Goal: Transaction & Acquisition: Obtain resource

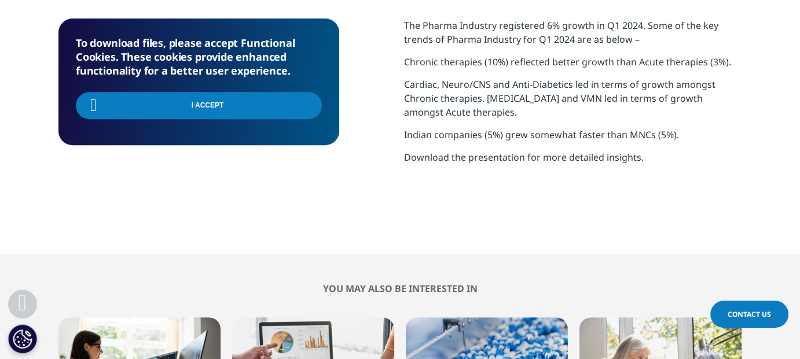
scroll to position [183, 682]
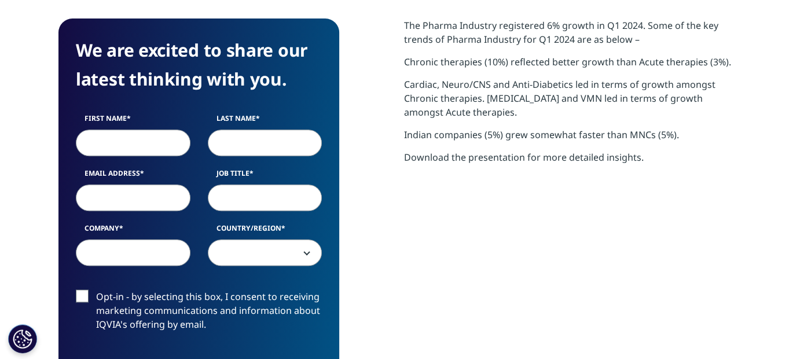
scroll to position [447, 682]
click at [145, 144] on input "First Name" at bounding box center [133, 143] width 115 height 27
type input "Alekh"
type input "Garje"
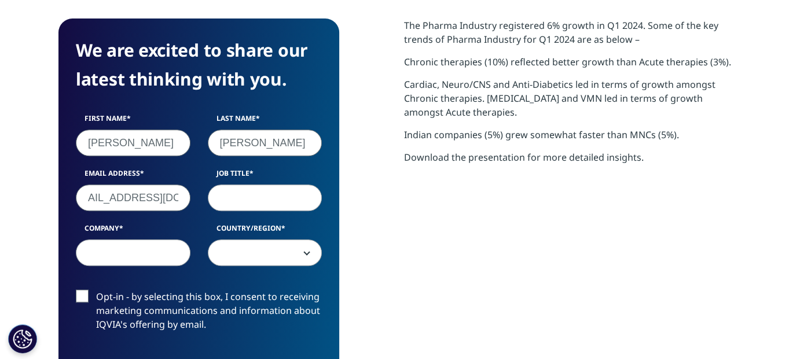
scroll to position [0, 27]
type input "alekhgarje90@gmail.com"
type input "Student"
type input "U"
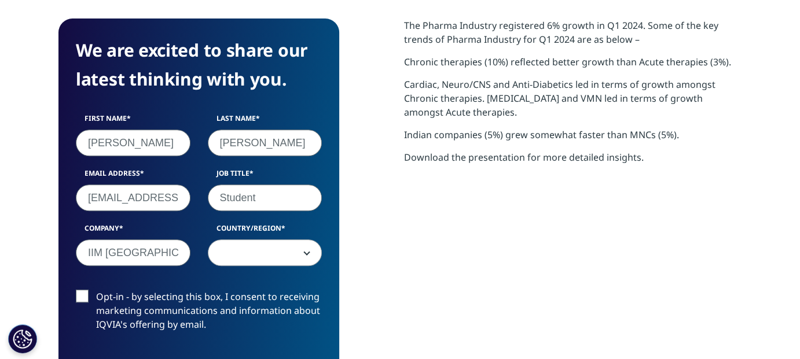
type input "IIM Mumbai"
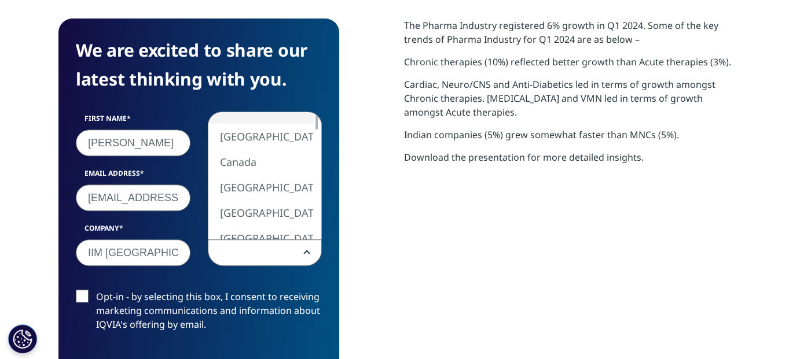
click at [251, 246] on span at bounding box center [264, 253] width 113 height 27
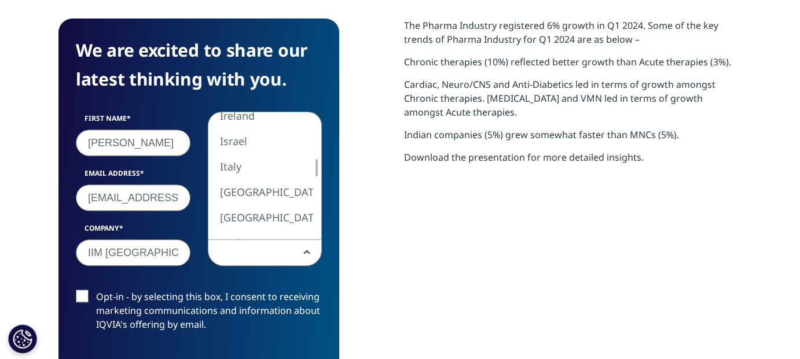
select select "[GEOGRAPHIC_DATA]"
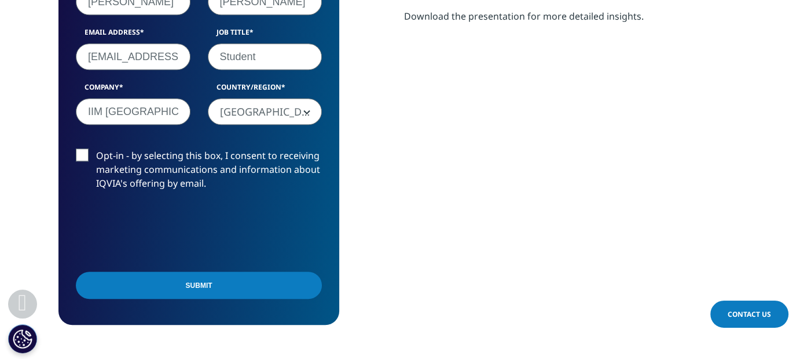
scroll to position [635, 0]
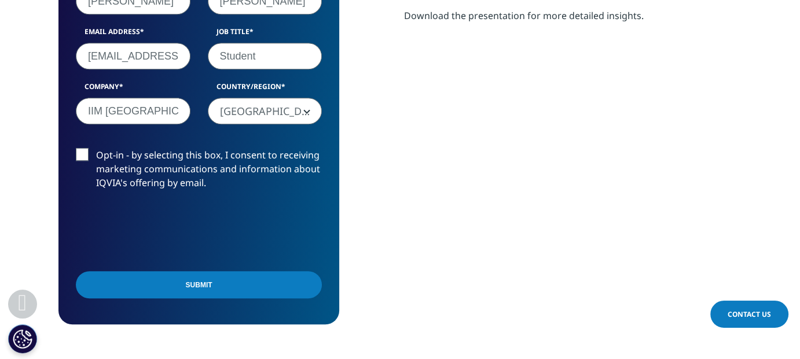
click at [218, 274] on input "Submit" at bounding box center [199, 284] width 246 height 27
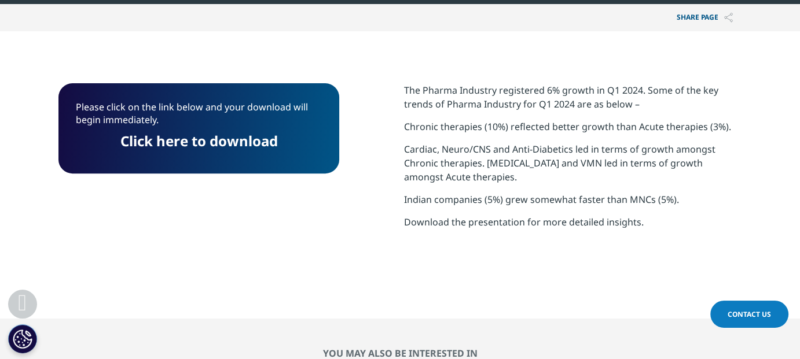
scroll to position [427, 0]
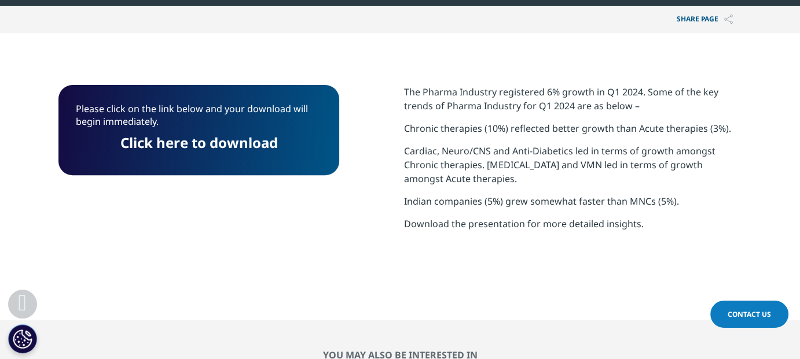
click at [231, 137] on link "Click here to download" at bounding box center [198, 142] width 157 height 19
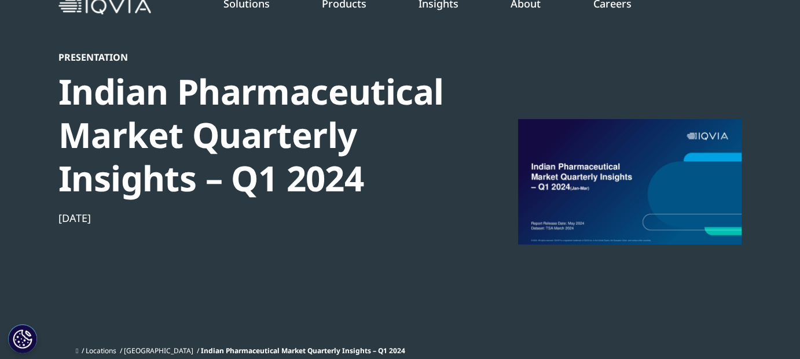
scroll to position [0, 0]
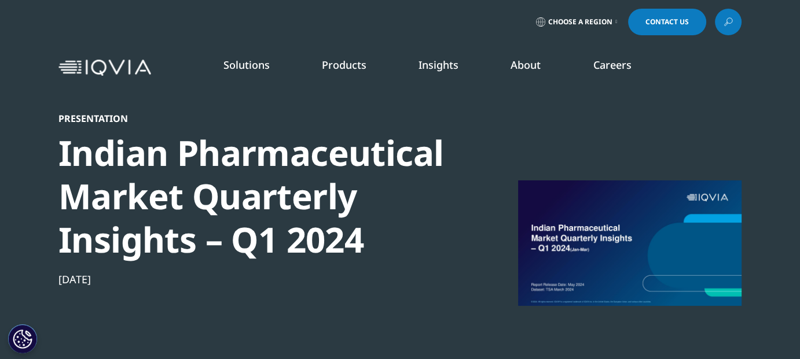
click at [443, 63] on link "Insights" at bounding box center [438, 65] width 40 height 14
click at [440, 60] on link "Insights" at bounding box center [438, 65] width 40 height 14
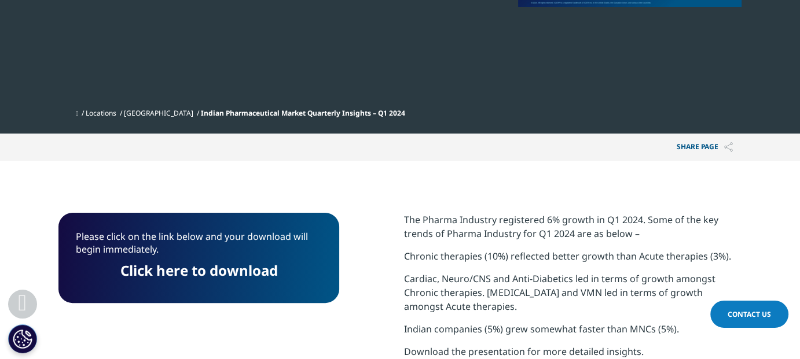
scroll to position [297, 0]
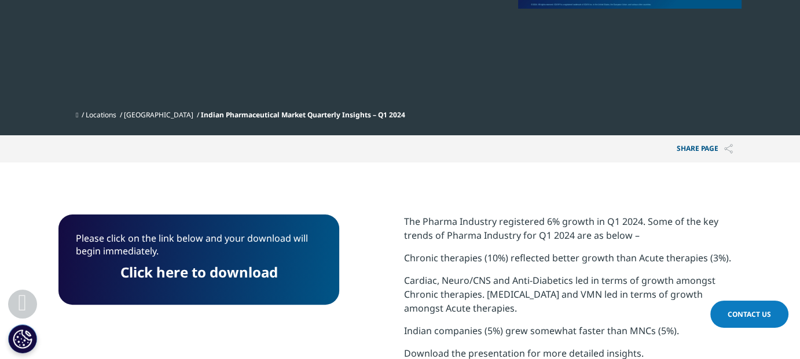
click at [142, 115] on link "[GEOGRAPHIC_DATA]" at bounding box center [158, 115] width 69 height 10
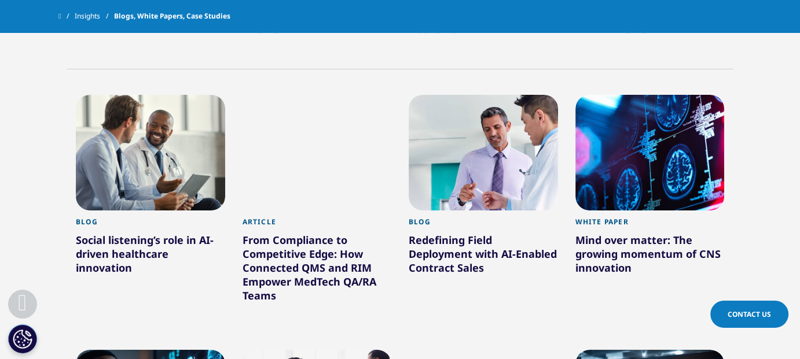
scroll to position [437, 0]
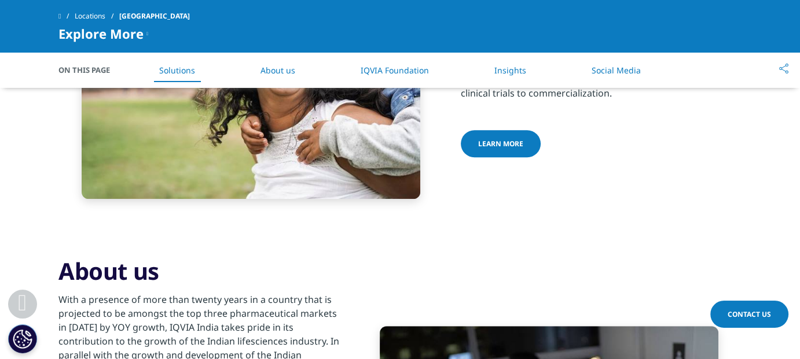
scroll to position [625, 0]
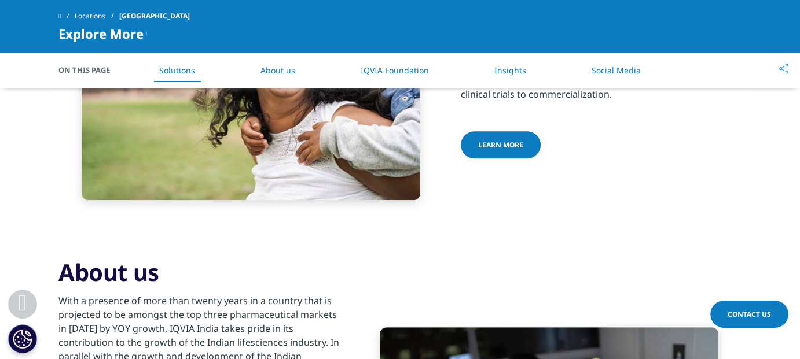
click at [505, 65] on link "Insights" at bounding box center [510, 70] width 32 height 11
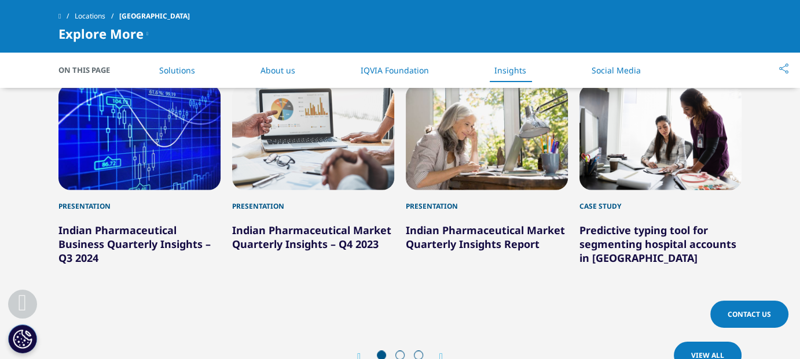
scroll to position [1588, 0]
click at [441, 339] on div "Prev View All Next View All" at bounding box center [399, 356] width 683 height 35
click at [683, 342] on link "View All" at bounding box center [708, 355] width 68 height 27
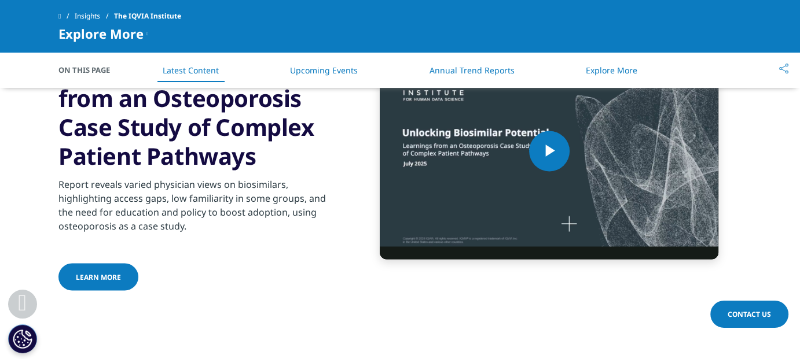
scroll to position [1927, 0]
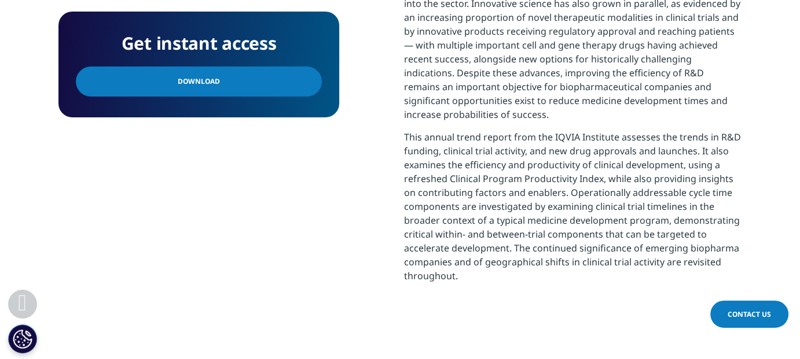
scroll to position [555, 0]
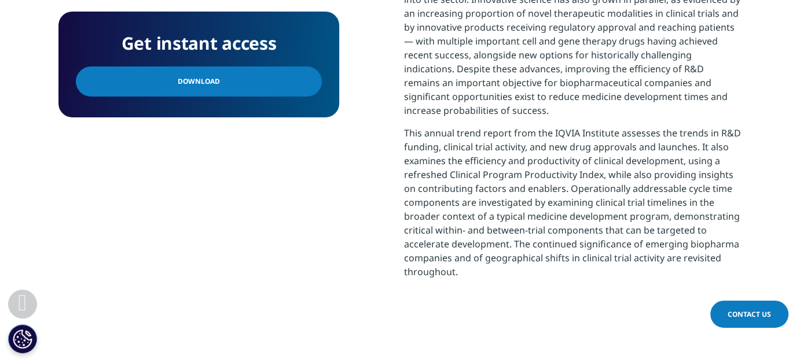
click at [260, 92] on link "Download" at bounding box center [199, 82] width 246 height 30
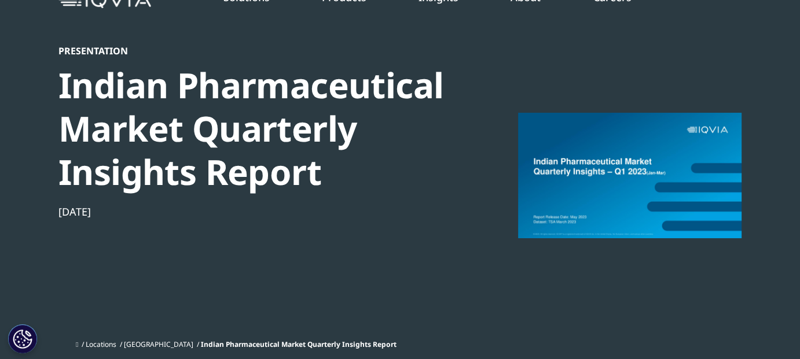
scroll to position [69, 0]
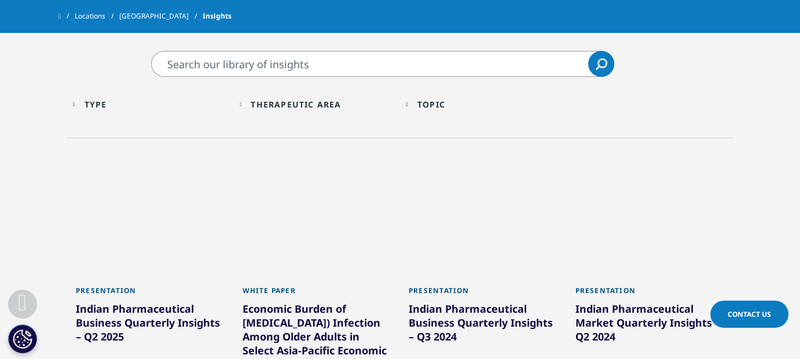
scroll to position [244, 0]
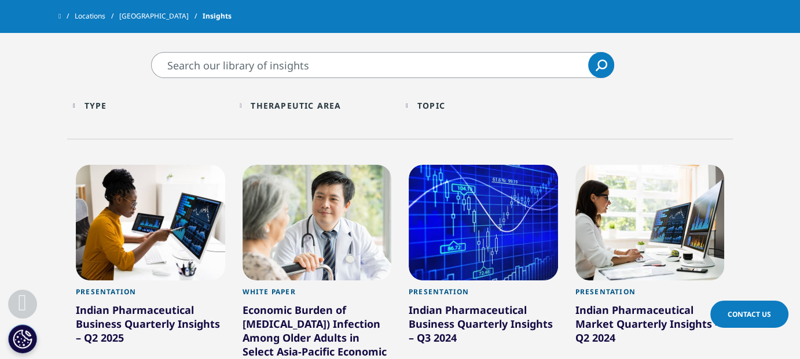
click at [213, 101] on div "Type Loading" at bounding box center [156, 105] width 144 height 11
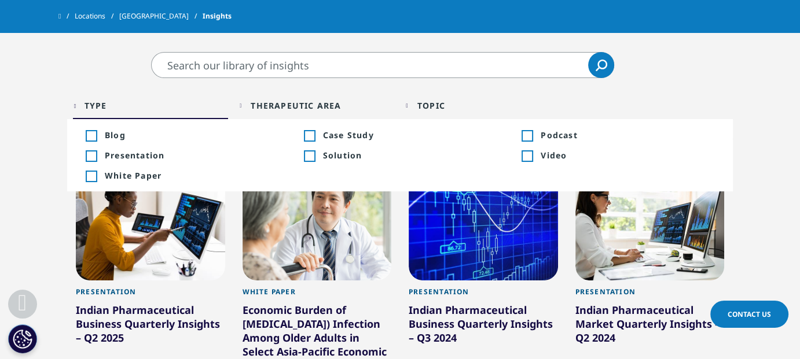
click at [213, 101] on div "Type Loading" at bounding box center [156, 105] width 144 height 11
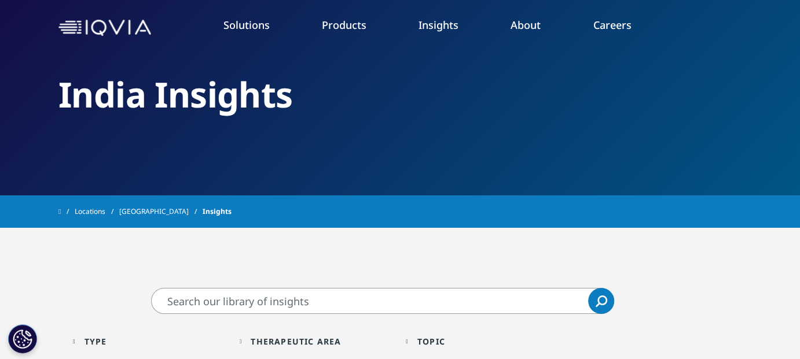
scroll to position [0, 0]
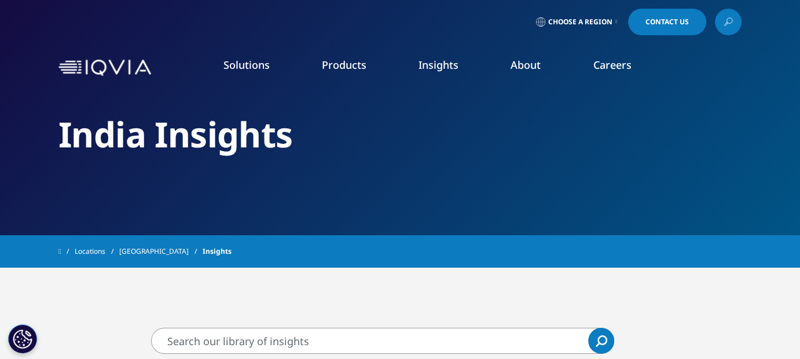
click at [429, 66] on link "Insights" at bounding box center [438, 65] width 40 height 14
click at [554, 19] on span "Choose a Region" at bounding box center [580, 21] width 64 height 9
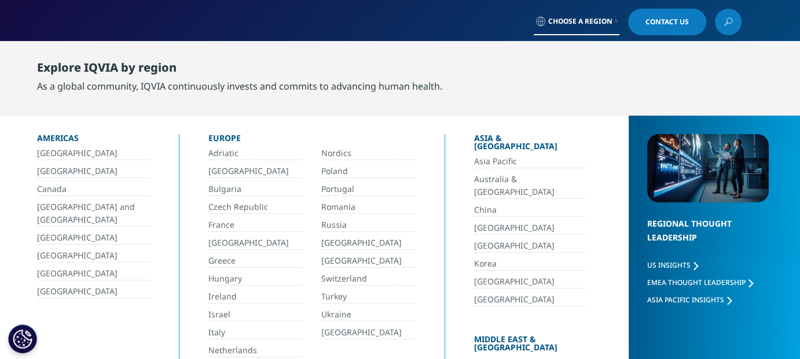
click at [580, 19] on span "Choose a Region" at bounding box center [580, 21] width 64 height 9
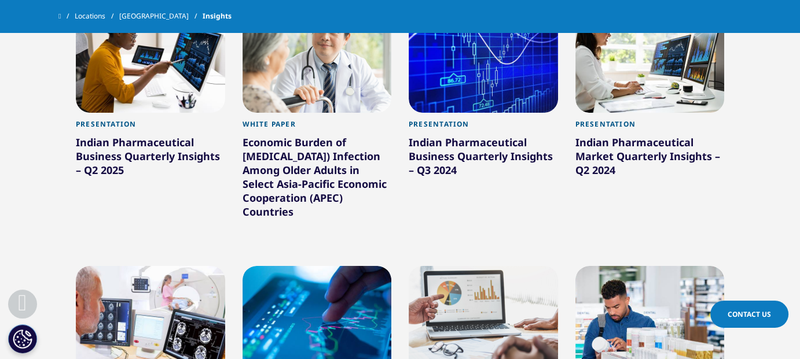
scroll to position [417, 0]
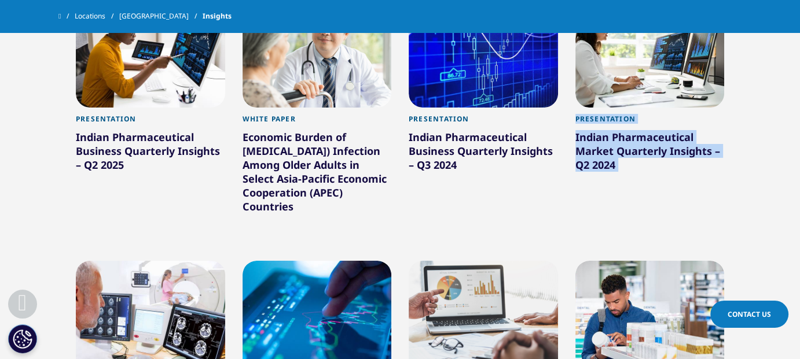
drag, startPoint x: 484, startPoint y: 248, endPoint x: 621, endPoint y: 254, distance: 137.3
click at [621, 254] on div "Presentation Indian Pharmaceutical Business Quarterly Insights – Q2 2025 Learn …" at bounding box center [399, 359] width 665 height 752
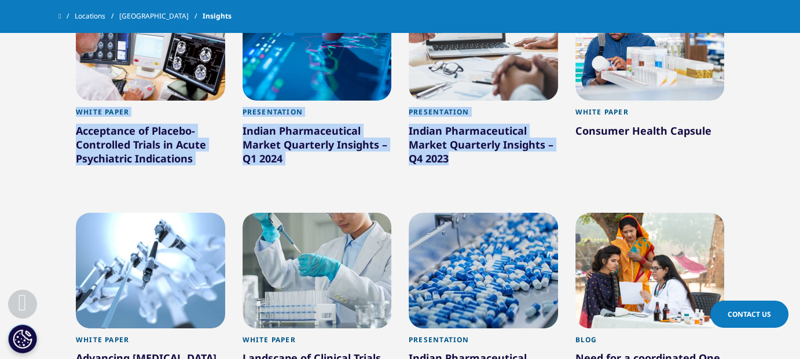
scroll to position [693, 0]
click at [0, 155] on section "Clear Search Loading Type Loading Clear Or/And Operator Toggle Blog 8 Toggle To…" at bounding box center [400, 76] width 800 height 946
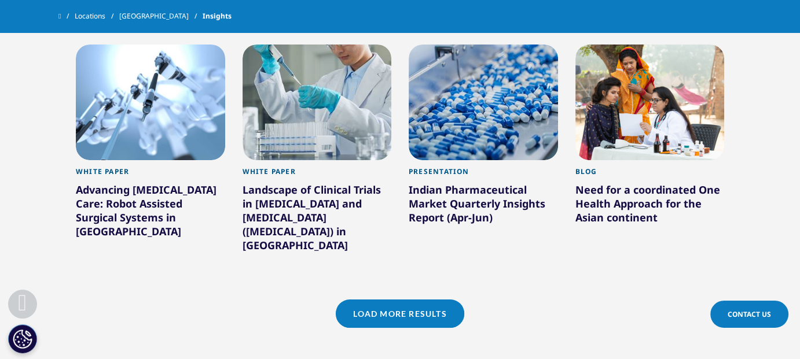
scroll to position [861, 0]
click at [426, 300] on link "Load More Results" at bounding box center [400, 314] width 128 height 28
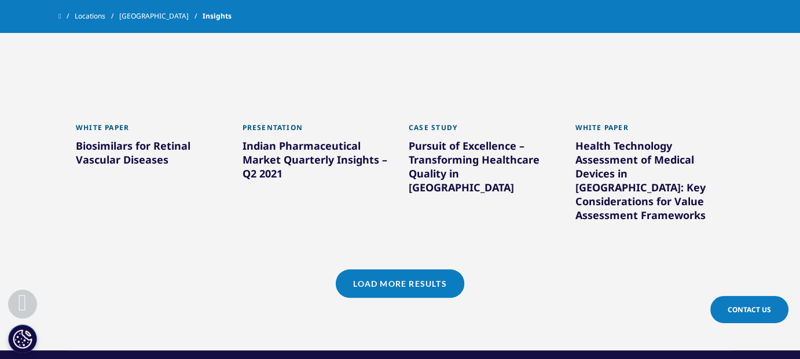
scroll to position [1643, 0]
click at [389, 270] on link "Load More Results" at bounding box center [400, 284] width 128 height 28
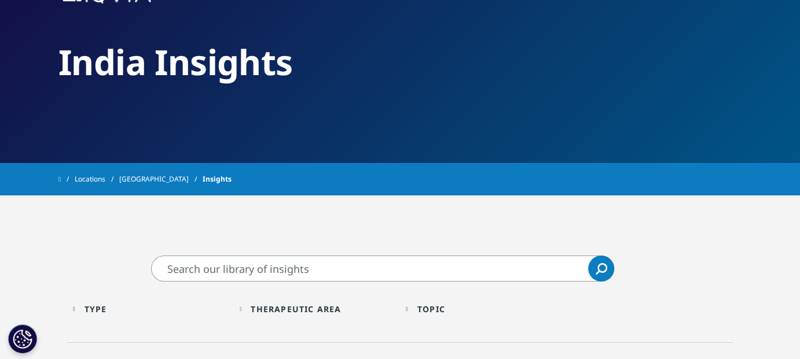
scroll to position [0, 0]
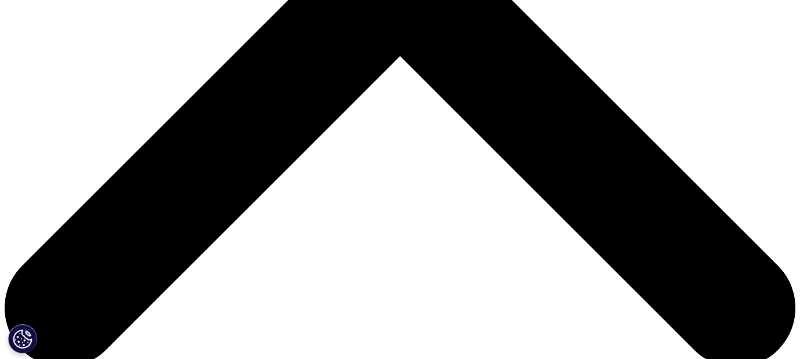
scroll to position [441, 0]
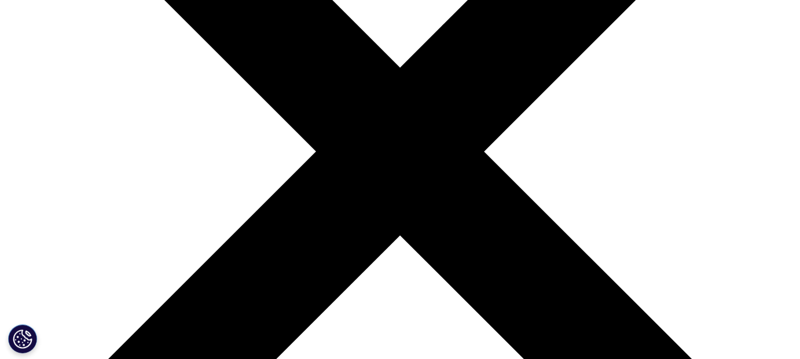
scroll to position [263, 0]
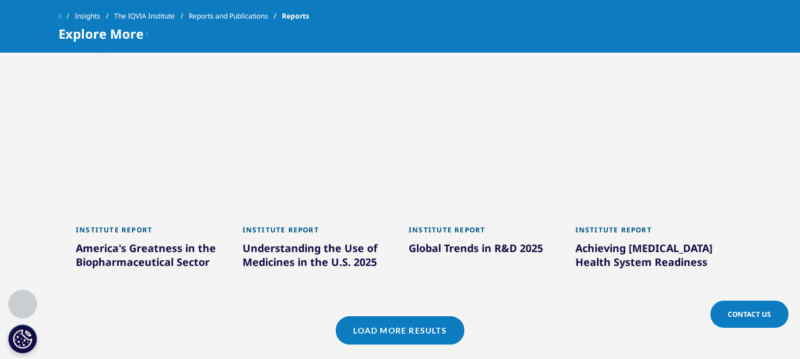
scroll to position [1063, 0]
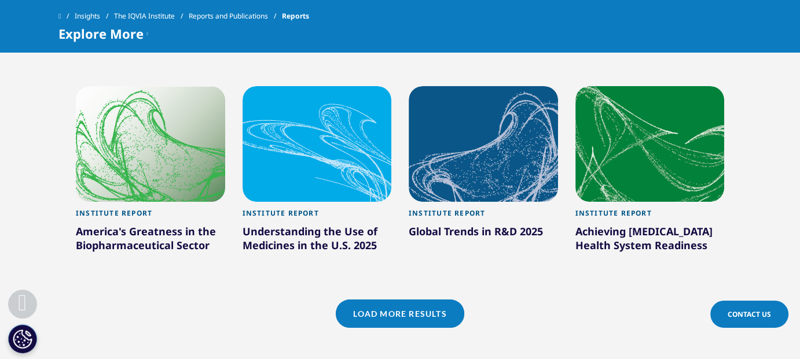
click at [367, 312] on link "Load More Results" at bounding box center [400, 314] width 128 height 28
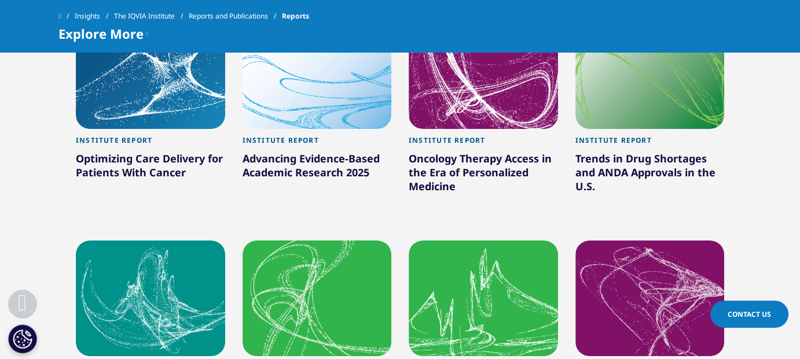
scroll to position [750, 0]
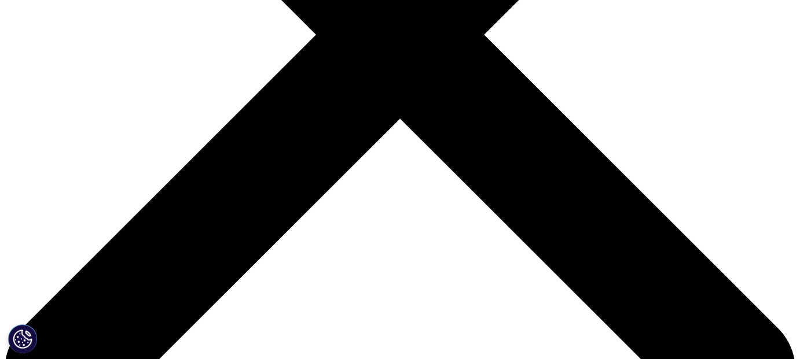
scroll to position [376, 0]
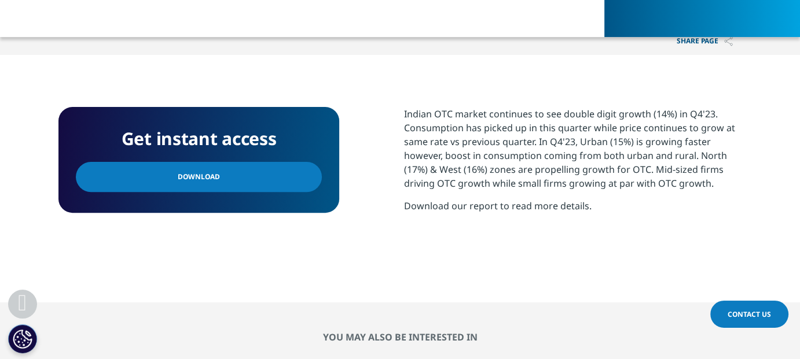
click at [244, 176] on link "Download" at bounding box center [199, 177] width 246 height 30
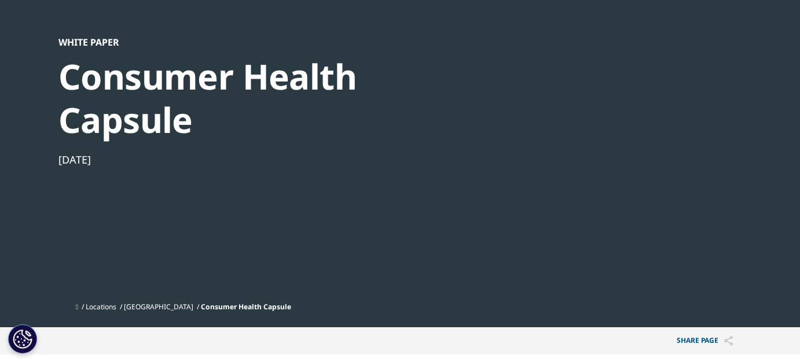
scroll to position [0, 0]
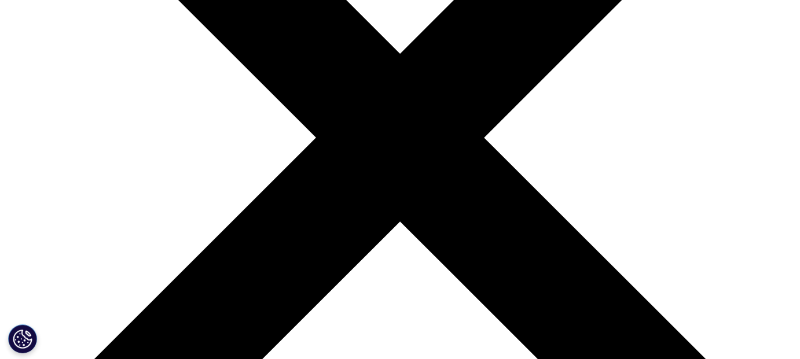
scroll to position [319, 0]
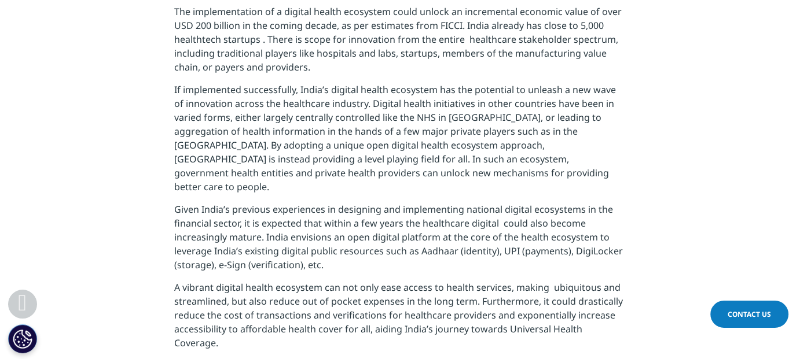
scroll to position [614, 0]
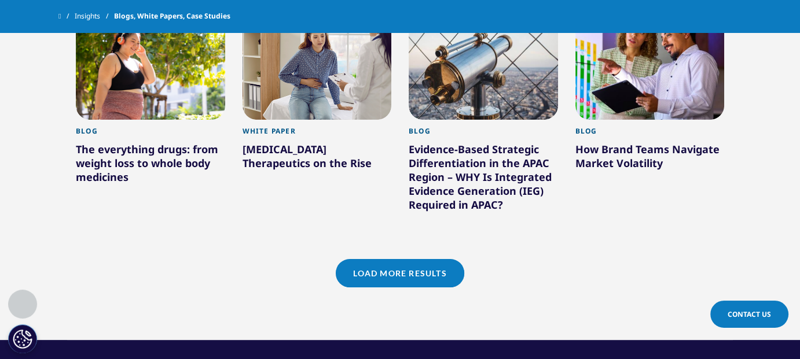
scroll to position [1057, 0]
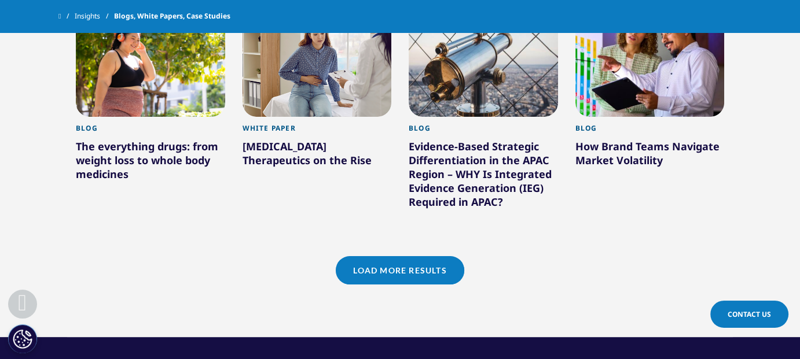
click at [404, 274] on link "Load More Results" at bounding box center [400, 270] width 128 height 28
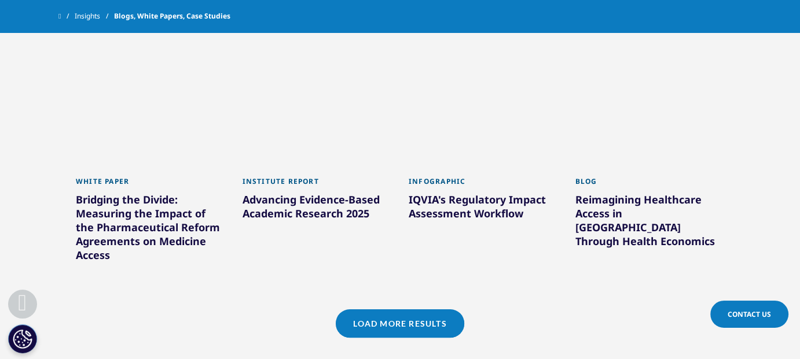
scroll to position [1803, 0]
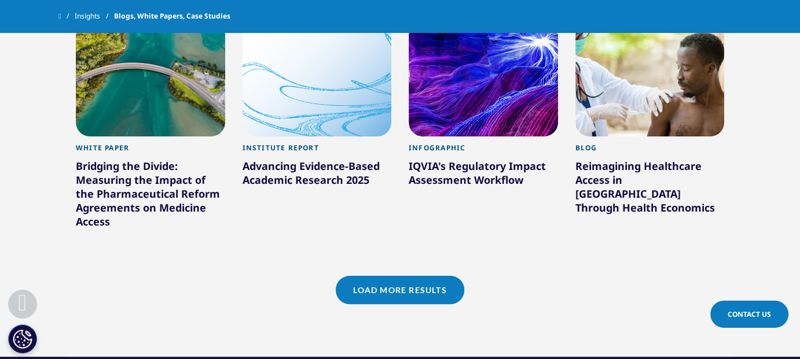
click at [427, 293] on div "Load More Results" at bounding box center [399, 304] width 665 height 57
click at [400, 281] on link "Load More Results" at bounding box center [400, 290] width 128 height 28
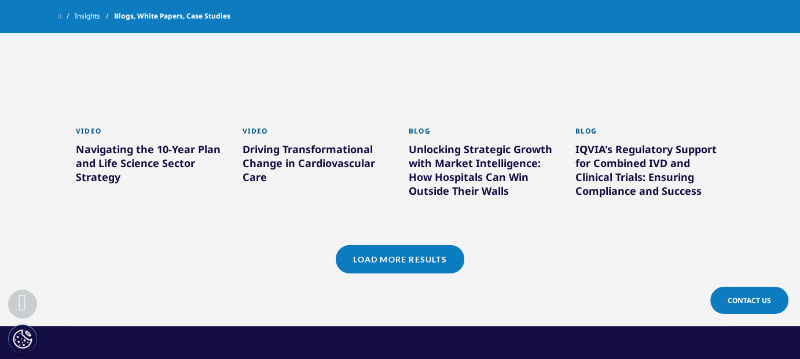
scroll to position [2563, 0]
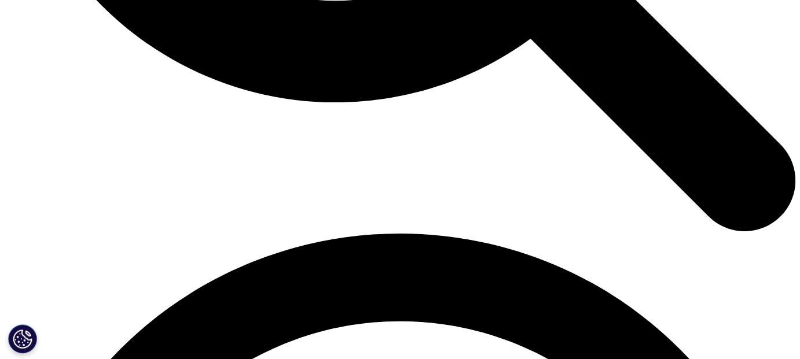
scroll to position [1381, 0]
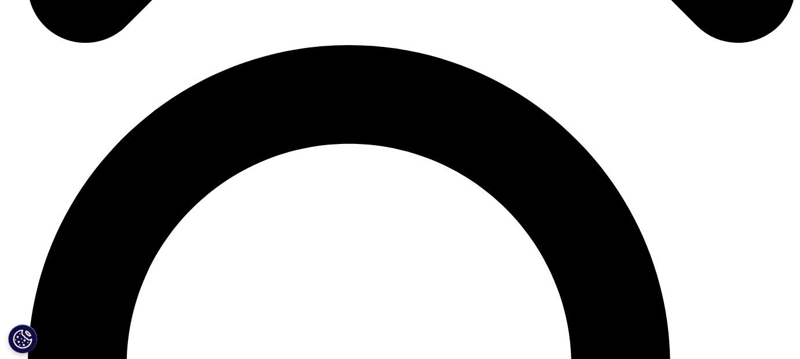
scroll to position [4262, 0]
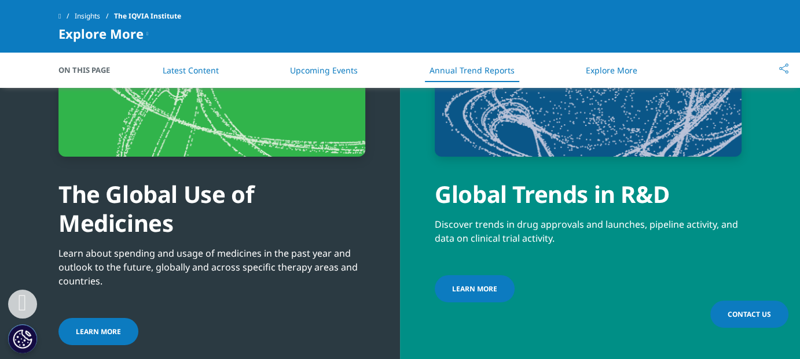
drag, startPoint x: 112, startPoint y: 296, endPoint x: 152, endPoint y: 170, distance: 131.8
click at [152, 170] on div "The Global Use of Medicines" at bounding box center [211, 197] width 307 height 81
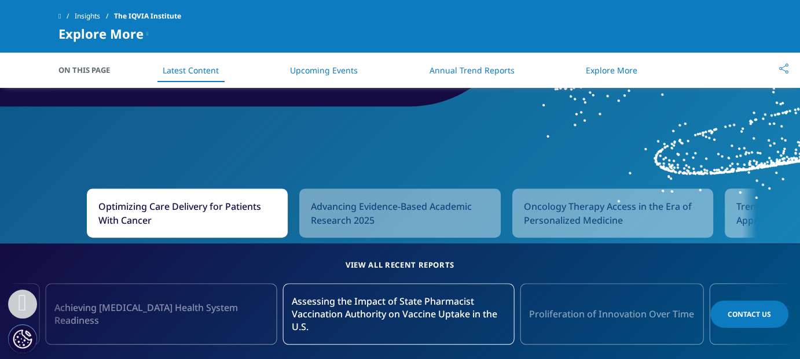
scroll to position [1086, 0]
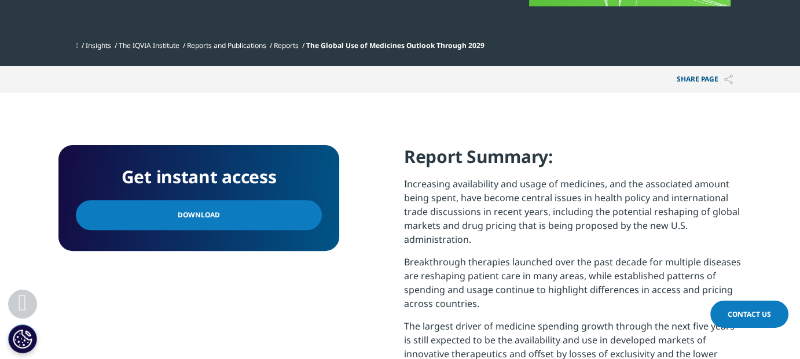
scroll to position [370, 0]
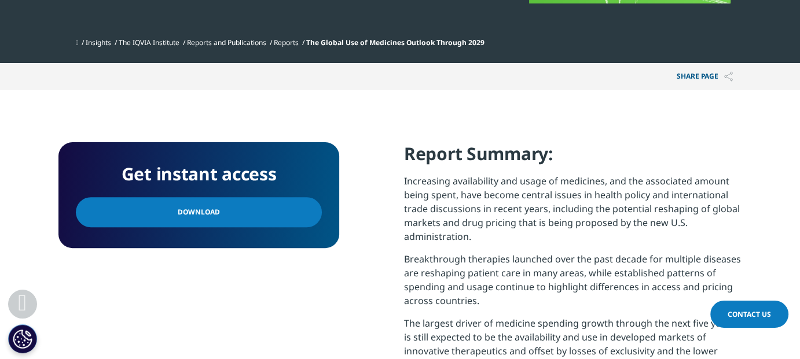
click at [219, 216] on link "Download" at bounding box center [199, 212] width 246 height 30
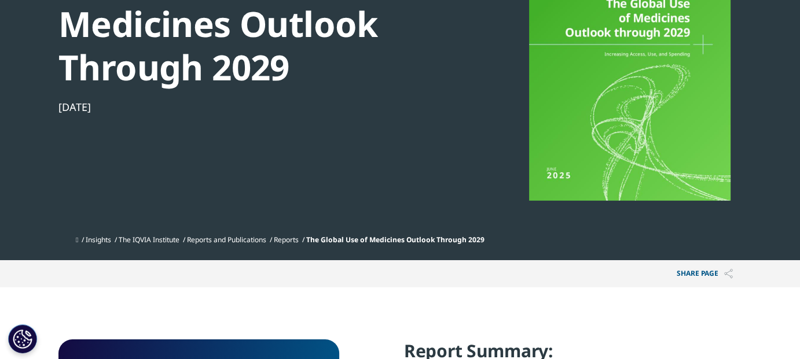
scroll to position [172, 0]
